Goal: Task Accomplishment & Management: Manage account settings

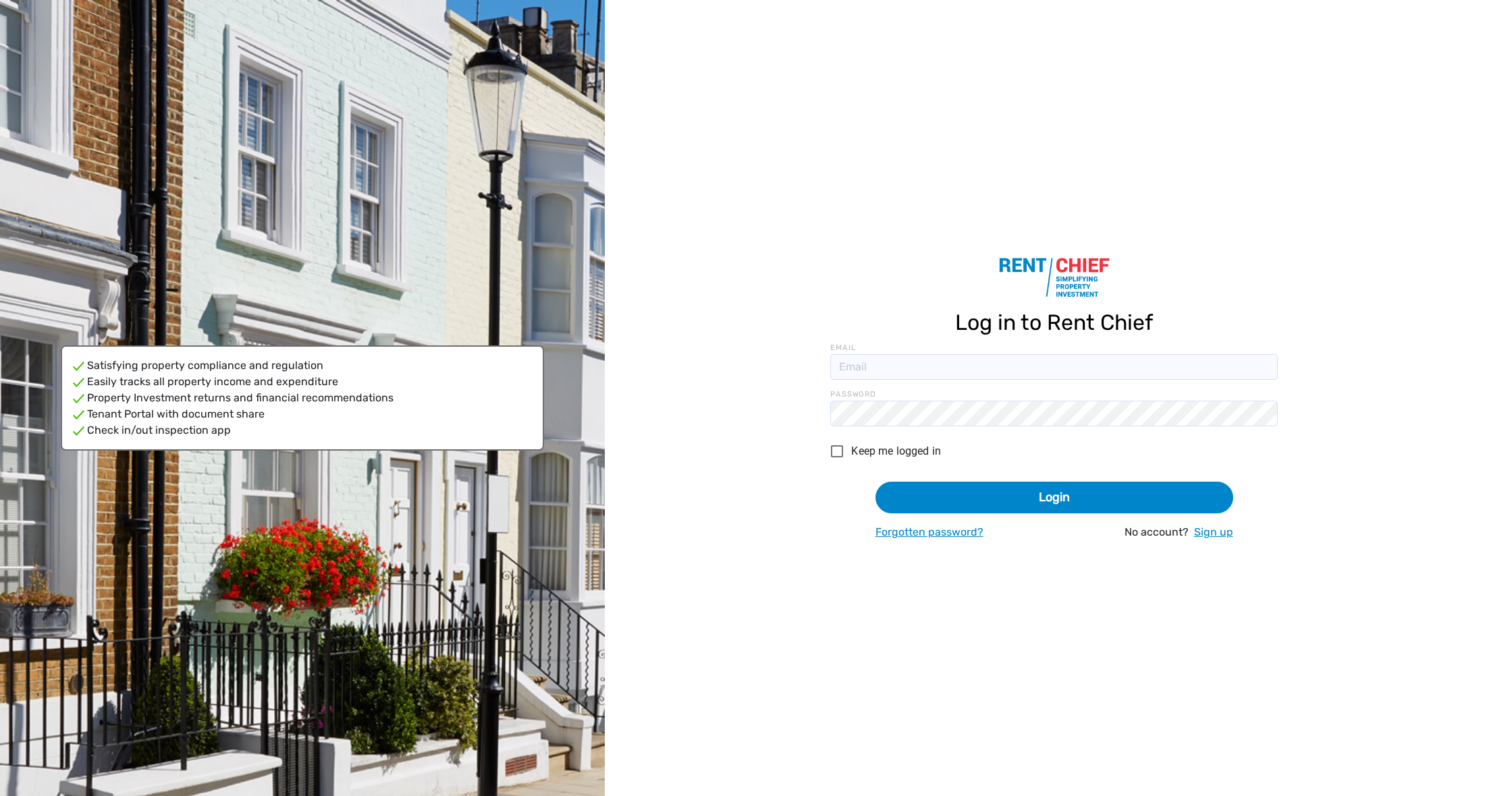
type input "[EMAIL_ADDRESS][DOMAIN_NAME]"
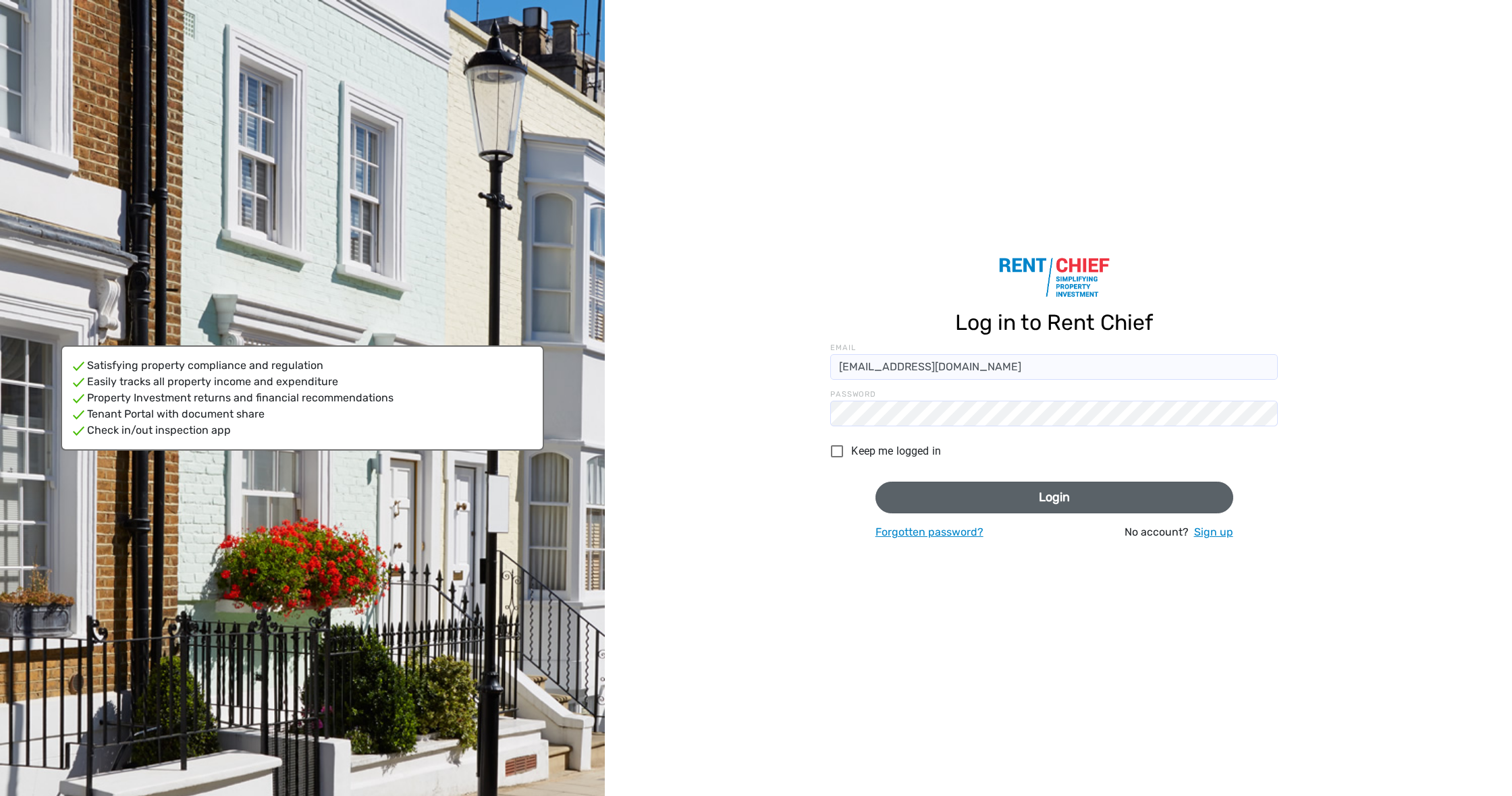
click at [1031, 509] on button "Login" at bounding box center [1054, 497] width 358 height 32
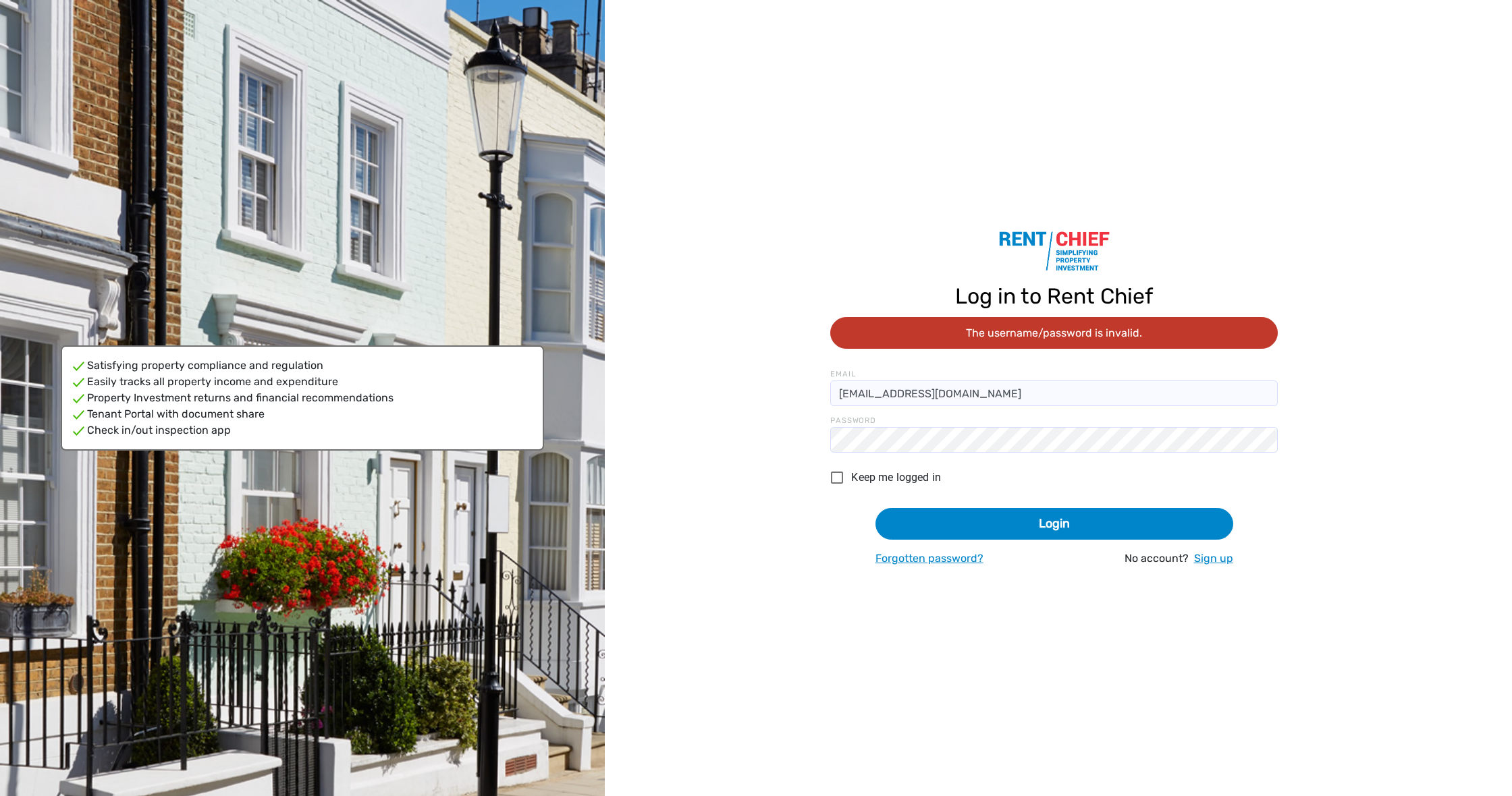
click at [1060, 397] on input "[EMAIL_ADDRESS][DOMAIN_NAME]" at bounding box center [1053, 393] width 447 height 26
click at [800, 466] on div "Log in to Rent Chief The username/password is invalid. Email [EMAIL_ADDRESS][DO…" at bounding box center [1054, 398] width 894 height 337
click at [1054, 467] on div "Keep me logged in" at bounding box center [1053, 480] width 447 height 34
click at [877, 393] on input "[EMAIL_ADDRESS][DOMAIN_NAME]" at bounding box center [1053, 393] width 447 height 26
click at [1030, 395] on input "[PERSON_NAME][EMAIL_ADDRESS][DOMAIN_NAME]" at bounding box center [1053, 393] width 447 height 26
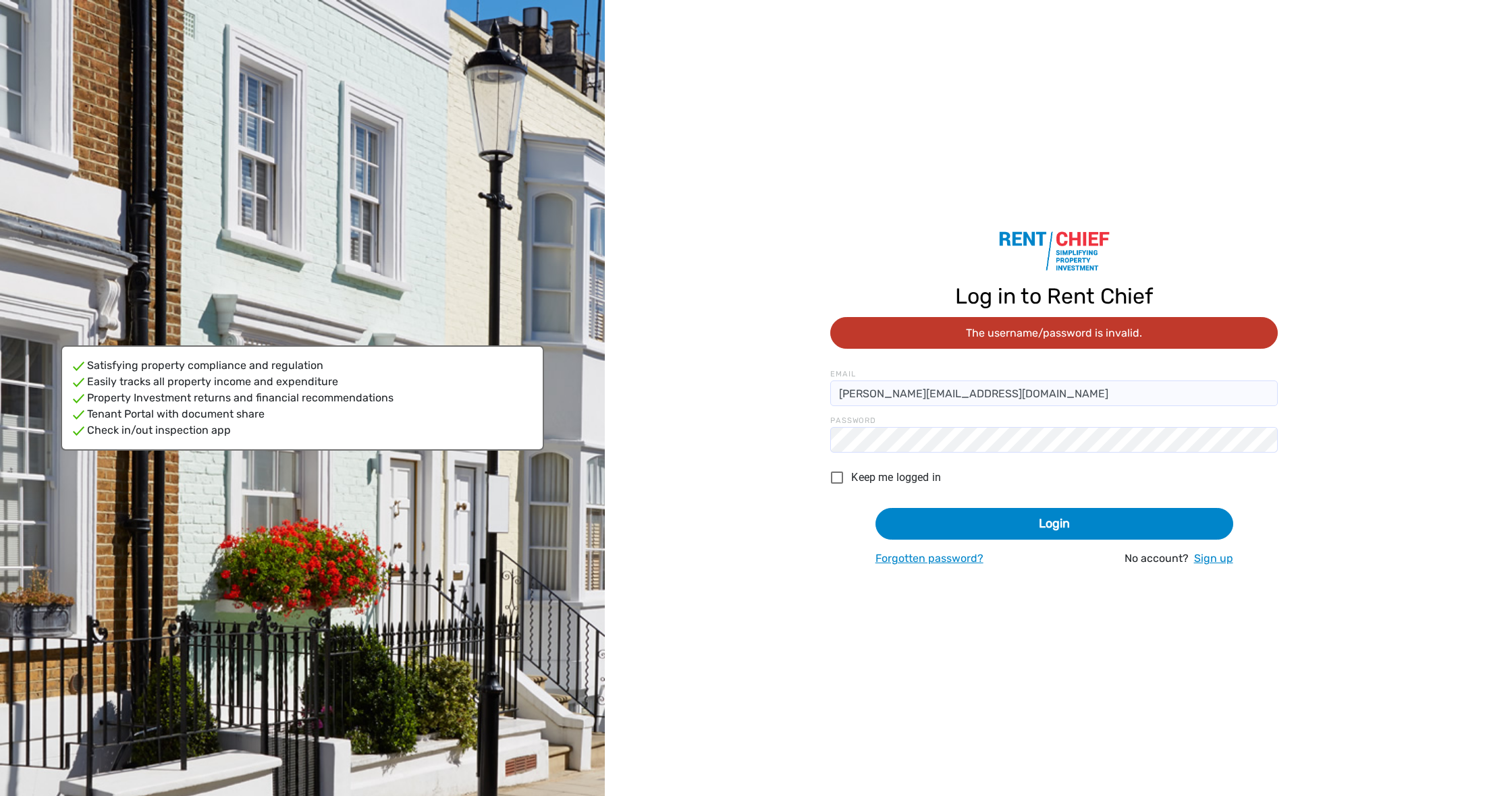
type input "[PERSON_NAME][EMAIL_ADDRESS][DOMAIN_NAME]"
click at [1054, 484] on div "Keep me logged in" at bounding box center [1053, 480] width 447 height 34
click at [936, 560] on span "Forgotten password?" at bounding box center [929, 558] width 108 height 13
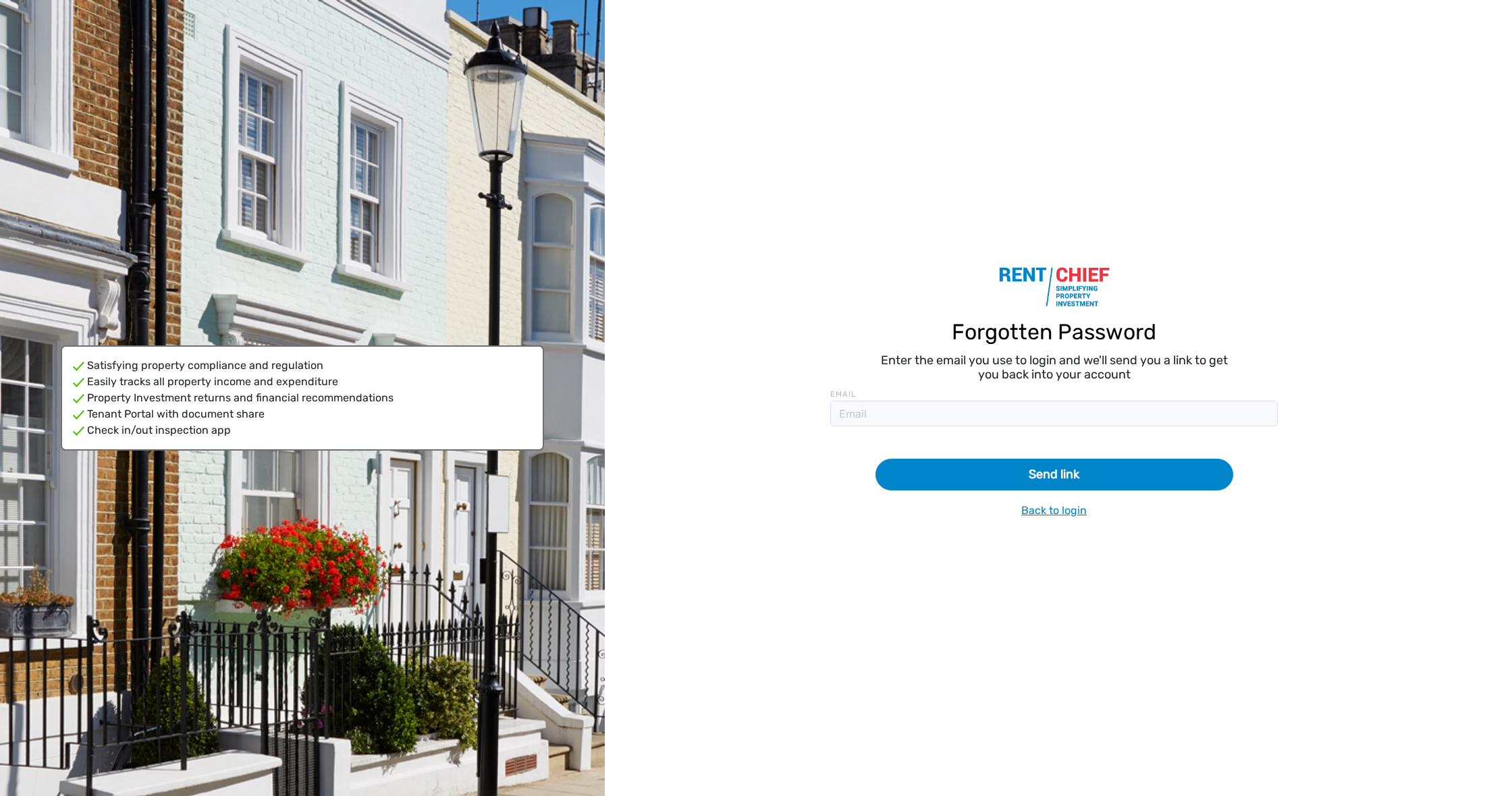
click at [900, 407] on input at bounding box center [1053, 414] width 447 height 26
type input "[PERSON_NAME][EMAIL_ADDRESS][DOMAIN_NAME]"
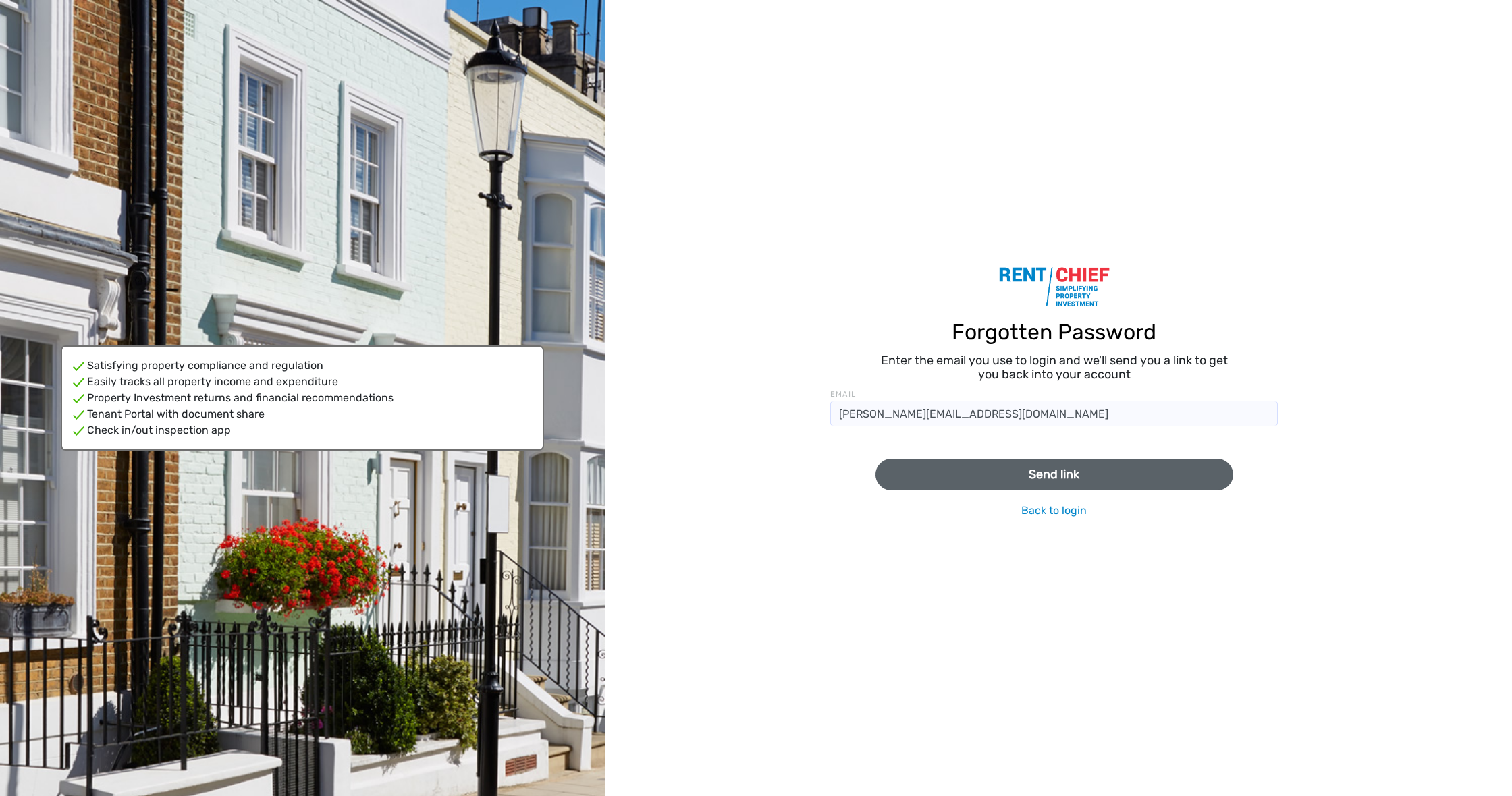
click at [954, 474] on button "Send link" at bounding box center [1054, 474] width 358 height 32
